Goal: Find specific fact: Find specific fact

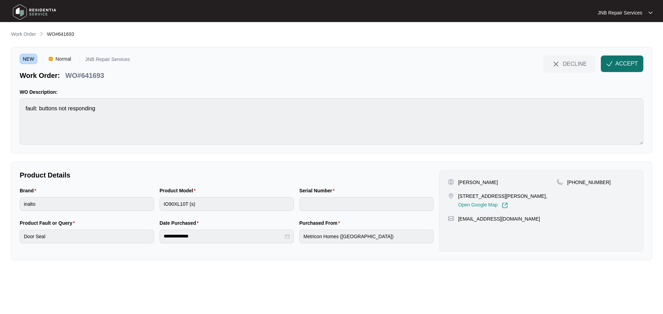
click at [633, 59] on button "ACCEPT" at bounding box center [621, 64] width 42 height 17
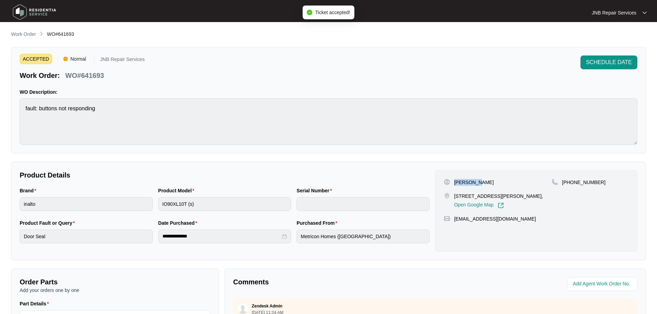
drag, startPoint x: 455, startPoint y: 183, endPoint x: 476, endPoint y: 183, distance: 21.1
click at [476, 183] on p "[PERSON_NAME]" at bounding box center [474, 182] width 40 height 7
copy p "[PERSON_NAME]"
drag, startPoint x: 455, startPoint y: 196, endPoint x: 477, endPoint y: 205, distance: 23.7
click at [477, 200] on p "[STREET_ADDRESS][PERSON_NAME]," at bounding box center [498, 196] width 89 height 7
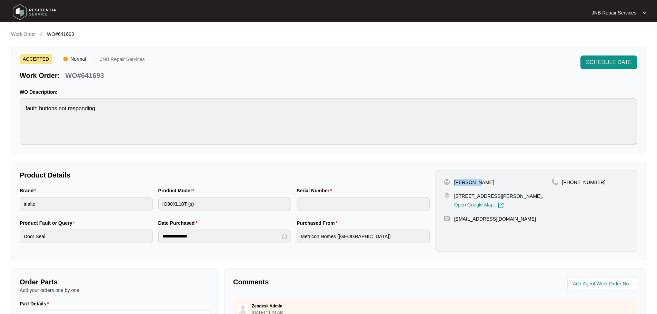
copy p "[STREET_ADDRESS][PERSON_NAME],"
drag, startPoint x: 571, startPoint y: 182, endPoint x: 608, endPoint y: 181, distance: 37.3
click at [608, 181] on div "[PHONE_NUMBER]" at bounding box center [590, 182] width 77 height 7
copy p "481728168"
